Goal: Task Accomplishment & Management: Manage account settings

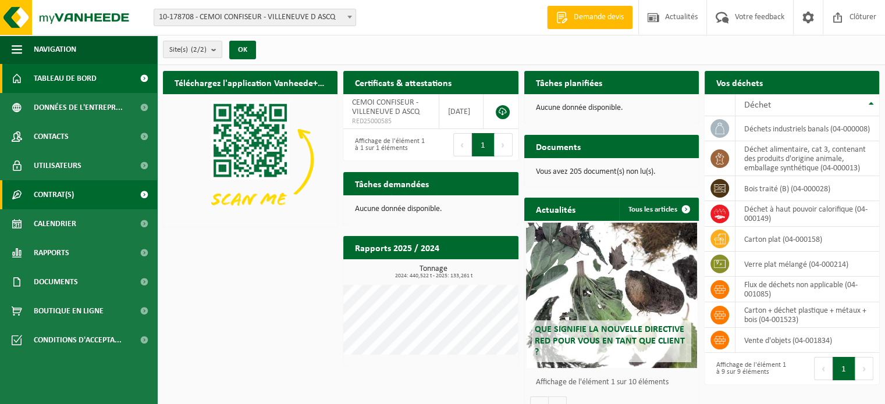
click at [56, 191] on span "Contrat(s)" at bounding box center [54, 194] width 40 height 29
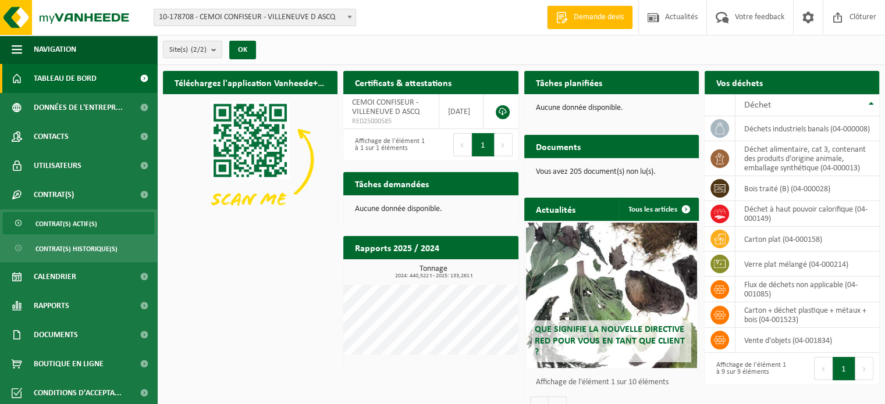
click at [74, 223] on span "Contrat(s) actif(s)" at bounding box center [66, 224] width 62 height 22
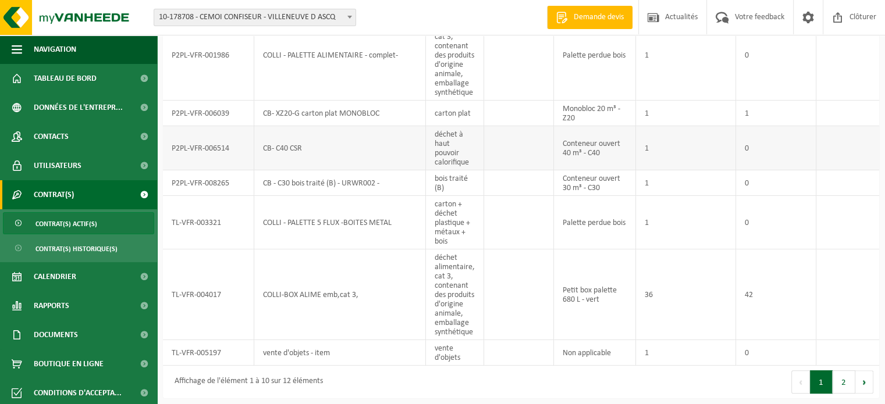
scroll to position [276, 0]
click at [59, 334] on span "Documents" at bounding box center [56, 335] width 44 height 29
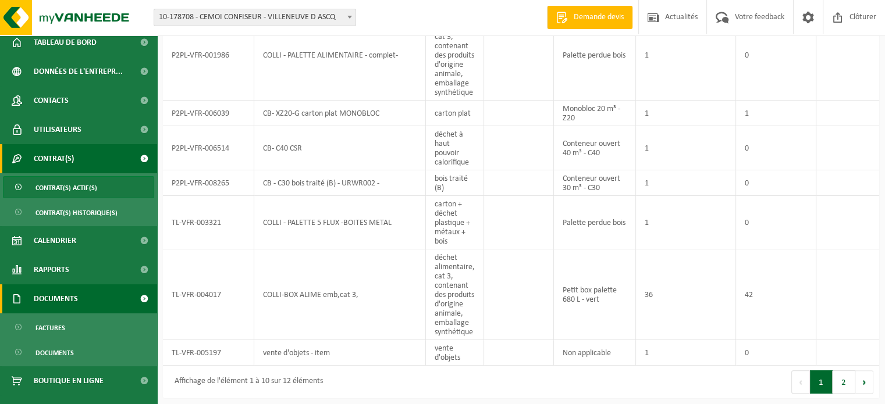
scroll to position [56, 0]
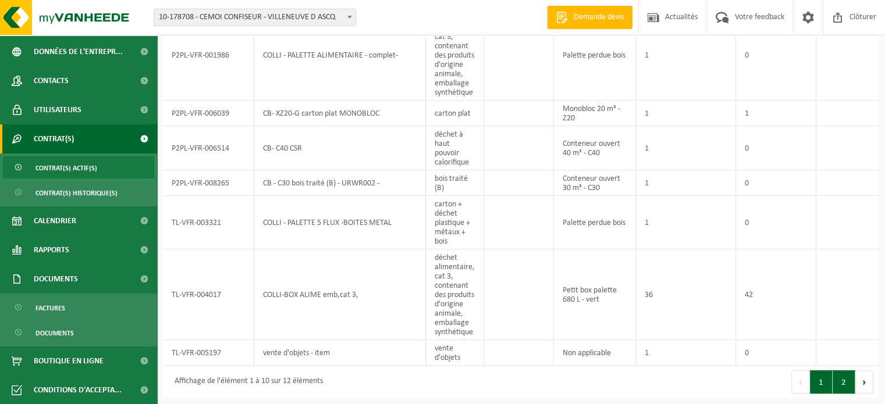
click at [841, 381] on button "2" at bounding box center [844, 382] width 23 height 23
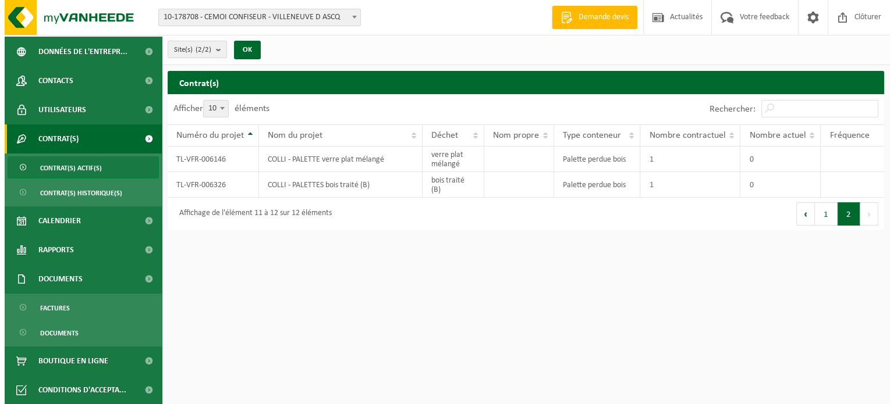
scroll to position [0, 0]
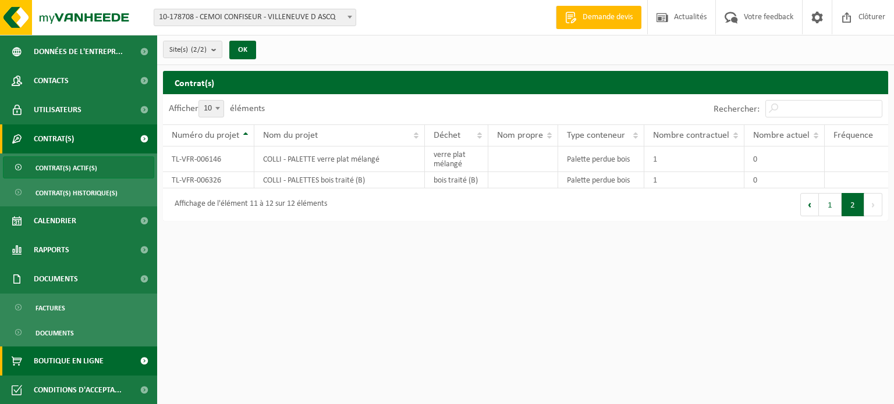
click at [66, 363] on span "Boutique en ligne" at bounding box center [69, 361] width 70 height 29
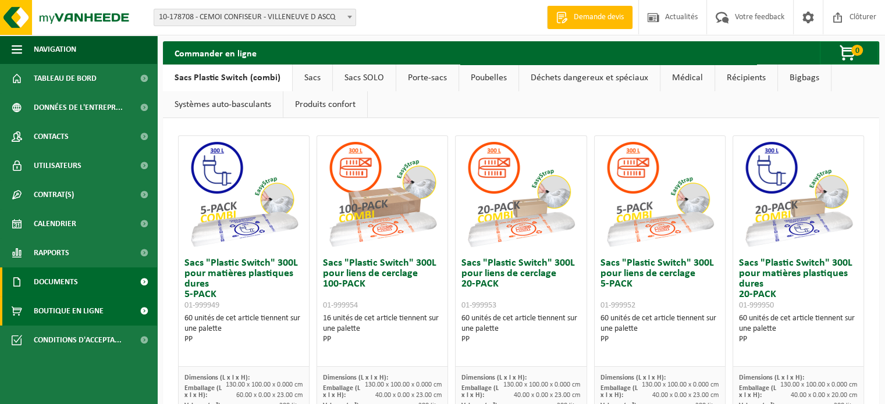
click at [64, 280] on span "Documents" at bounding box center [56, 282] width 44 height 29
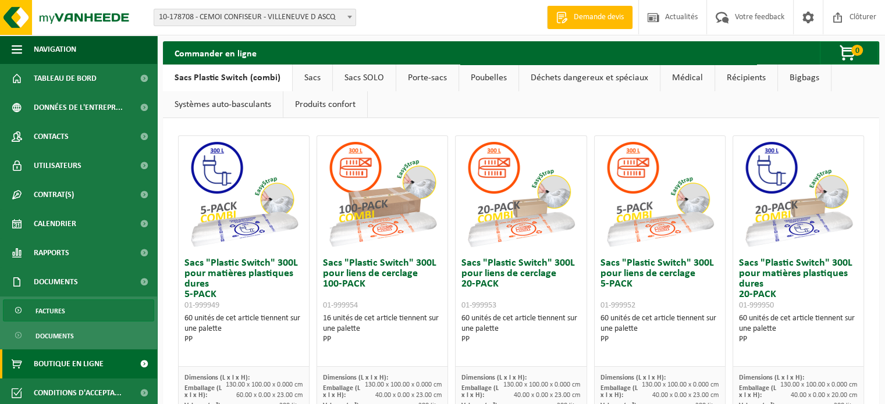
click at [52, 309] on span "Factures" at bounding box center [50, 311] width 30 height 22
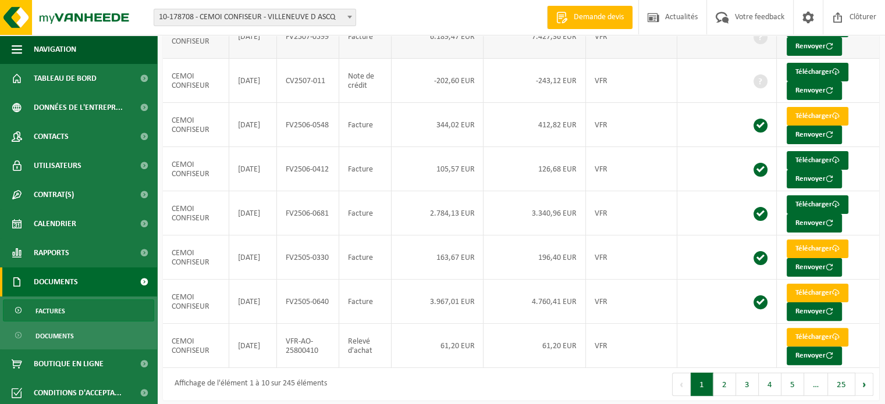
scroll to position [250, 0]
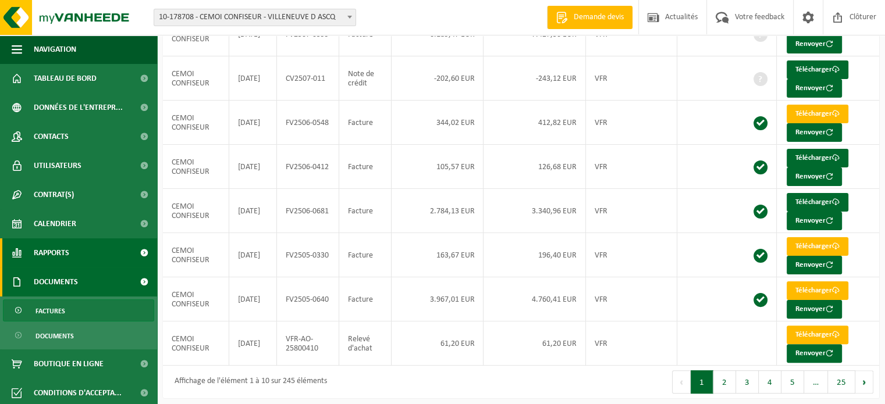
click at [51, 252] on span "Rapports" at bounding box center [51, 253] width 35 height 29
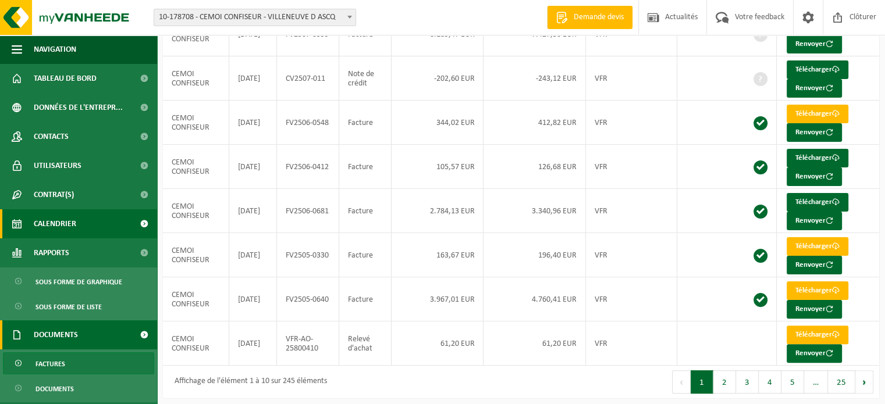
click at [63, 219] on span "Calendrier" at bounding box center [55, 223] width 42 height 29
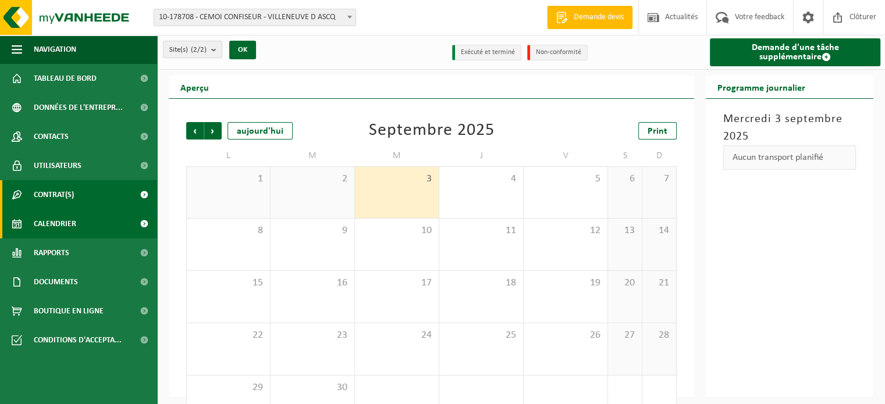
click at [65, 194] on span "Contrat(s)" at bounding box center [54, 194] width 40 height 29
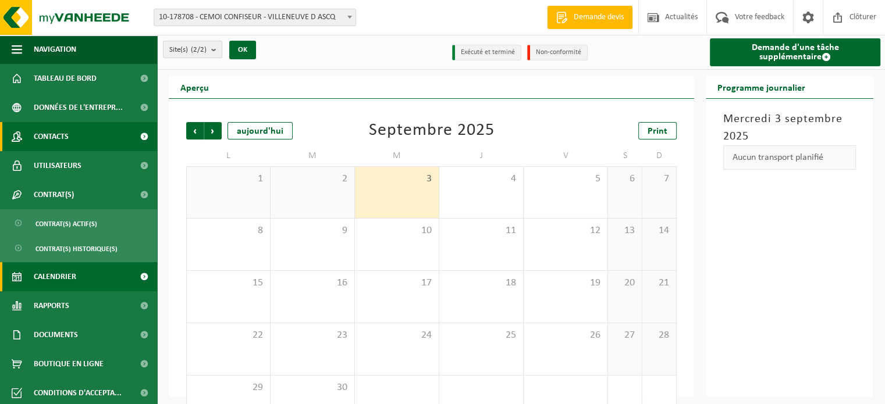
click at [67, 134] on span "Contacts" at bounding box center [51, 136] width 35 height 29
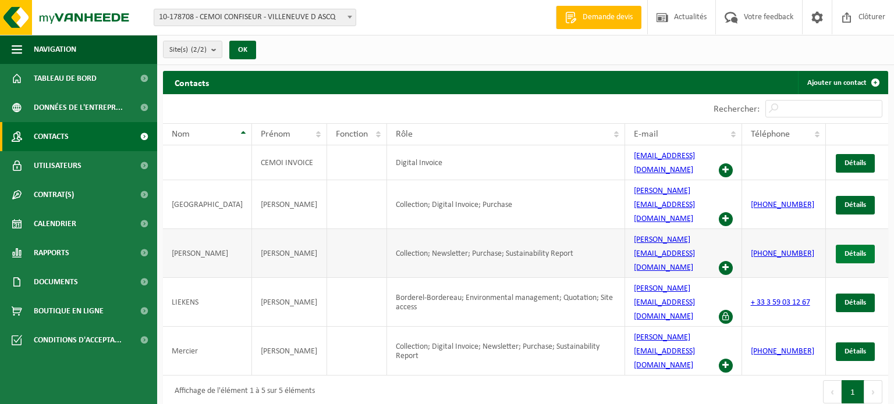
click at [861, 250] on span "Détails" at bounding box center [855, 254] width 22 height 8
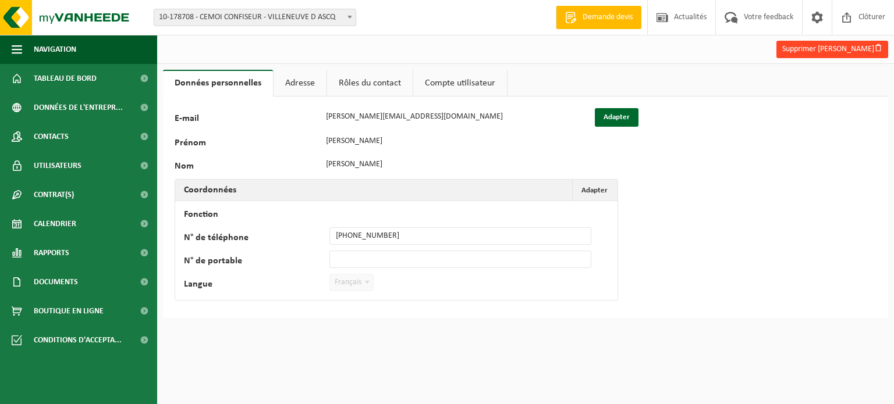
click at [838, 46] on button "Supprimer Sébastien Dubois" at bounding box center [832, 49] width 112 height 17
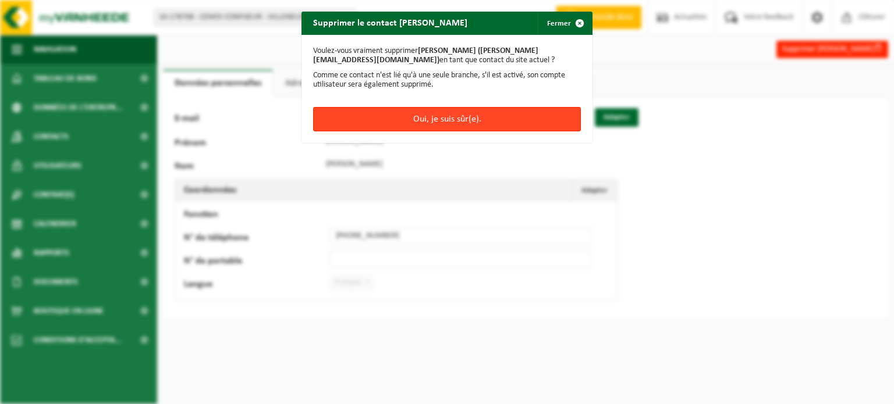
click at [469, 113] on button "Oui, je suis sûr(e)." at bounding box center [447, 119] width 268 height 24
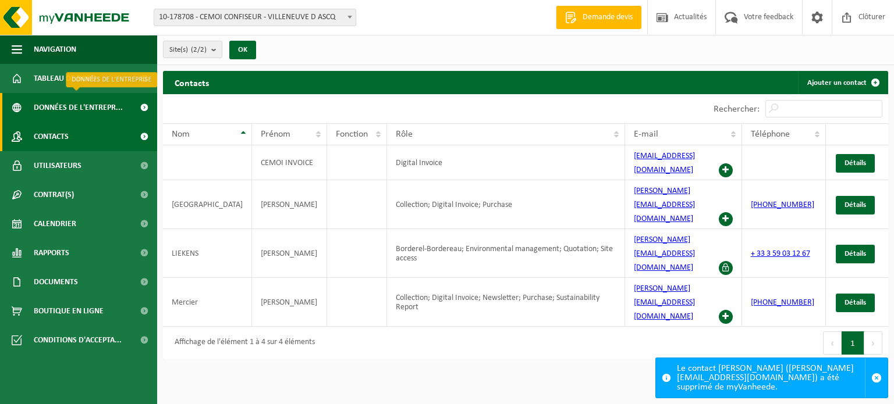
click at [72, 106] on span "Données de l'entrepr..." at bounding box center [78, 107] width 89 height 29
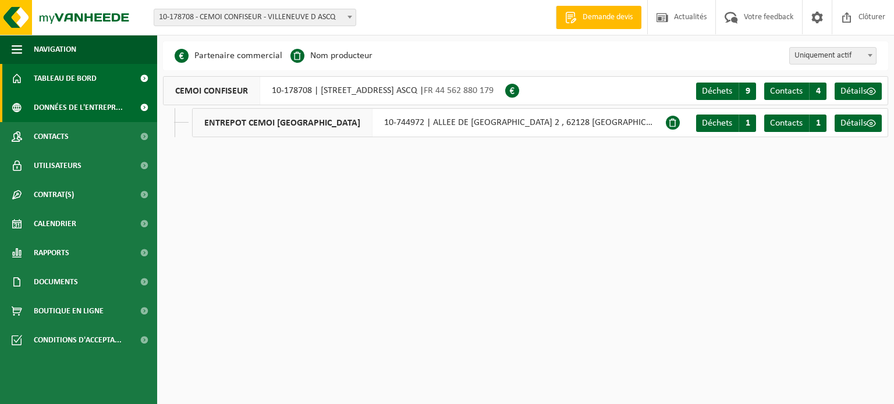
click at [86, 74] on span "Tableau de bord" at bounding box center [65, 78] width 63 height 29
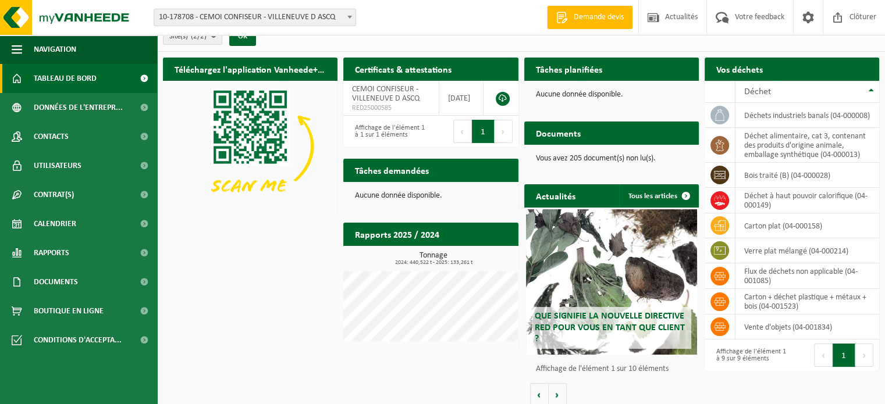
scroll to position [21, 0]
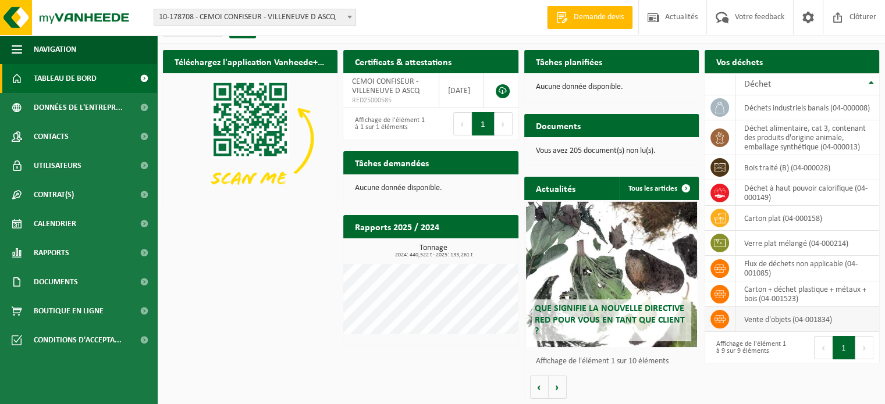
click at [720, 319] on icon at bounding box center [720, 320] width 12 height 12
click at [759, 297] on td "carton + déchet plastique + métaux + bois (04-001523)" at bounding box center [807, 295] width 144 height 26
click at [789, 289] on td "carton + déchet plastique + métaux + bois (04-001523)" at bounding box center [807, 295] width 144 height 26
click at [775, 262] on td "flux de déchets non applicable (04-001085)" at bounding box center [807, 269] width 144 height 26
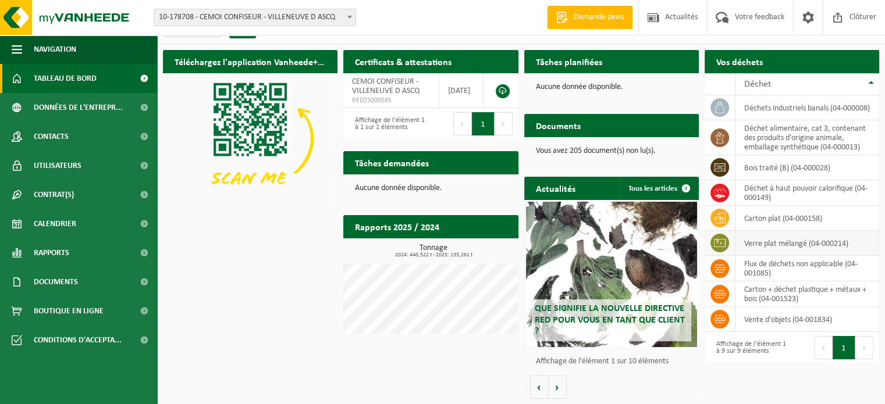
click at [768, 237] on td "verre plat mélangé (04-000214)" at bounding box center [807, 243] width 144 height 25
click at [770, 225] on td "carton plat (04-000158)" at bounding box center [807, 218] width 144 height 25
click at [773, 191] on td "déchet à haut pouvoir calorifique (04-000149)" at bounding box center [807, 193] width 144 height 26
